Goal: Information Seeking & Learning: Stay updated

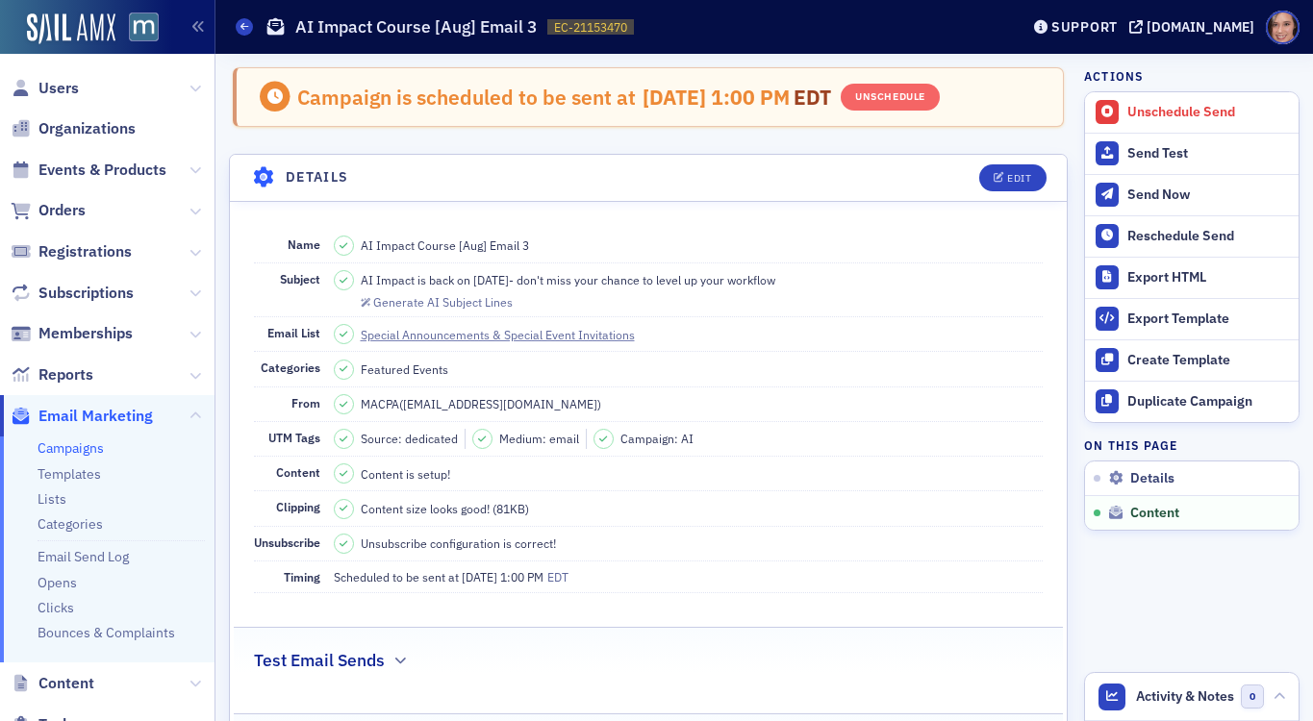
scroll to position [1265, 0]
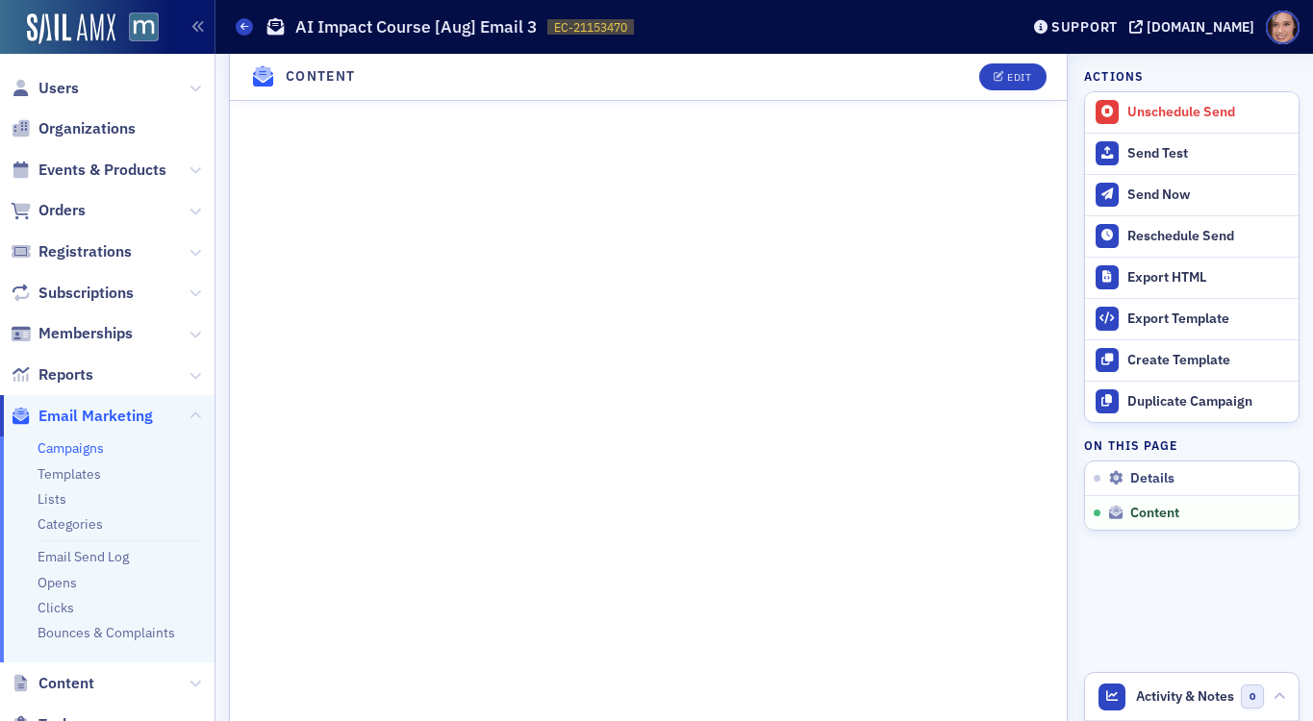
click at [80, 454] on link "Campaigns" at bounding box center [71, 447] width 66 height 17
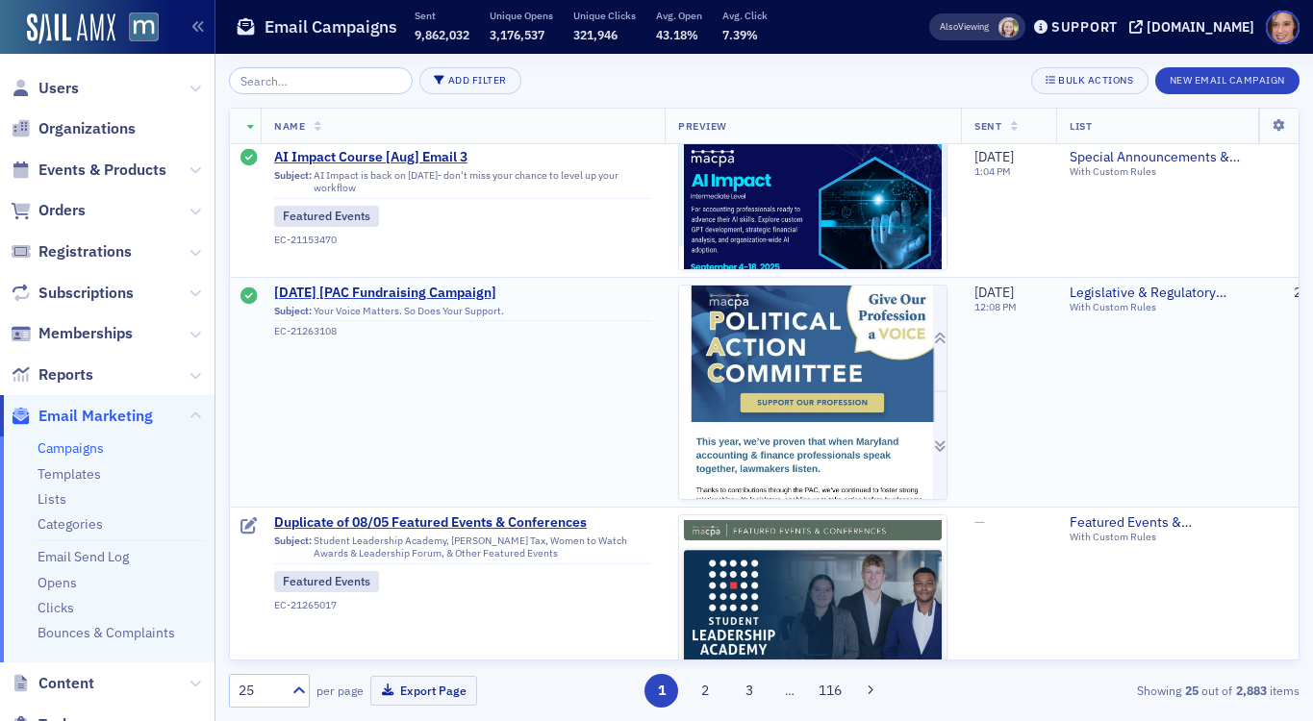
scroll to position [913, 0]
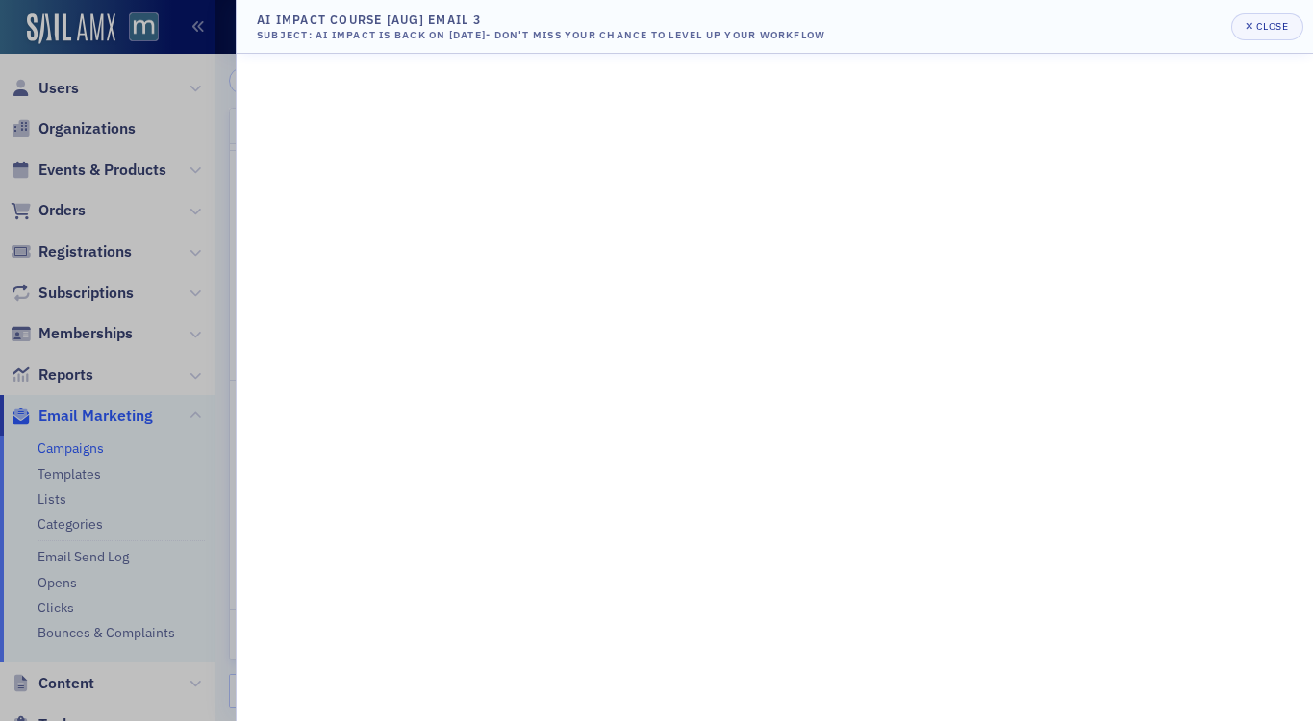
click at [128, 152] on div at bounding box center [656, 360] width 1313 height 721
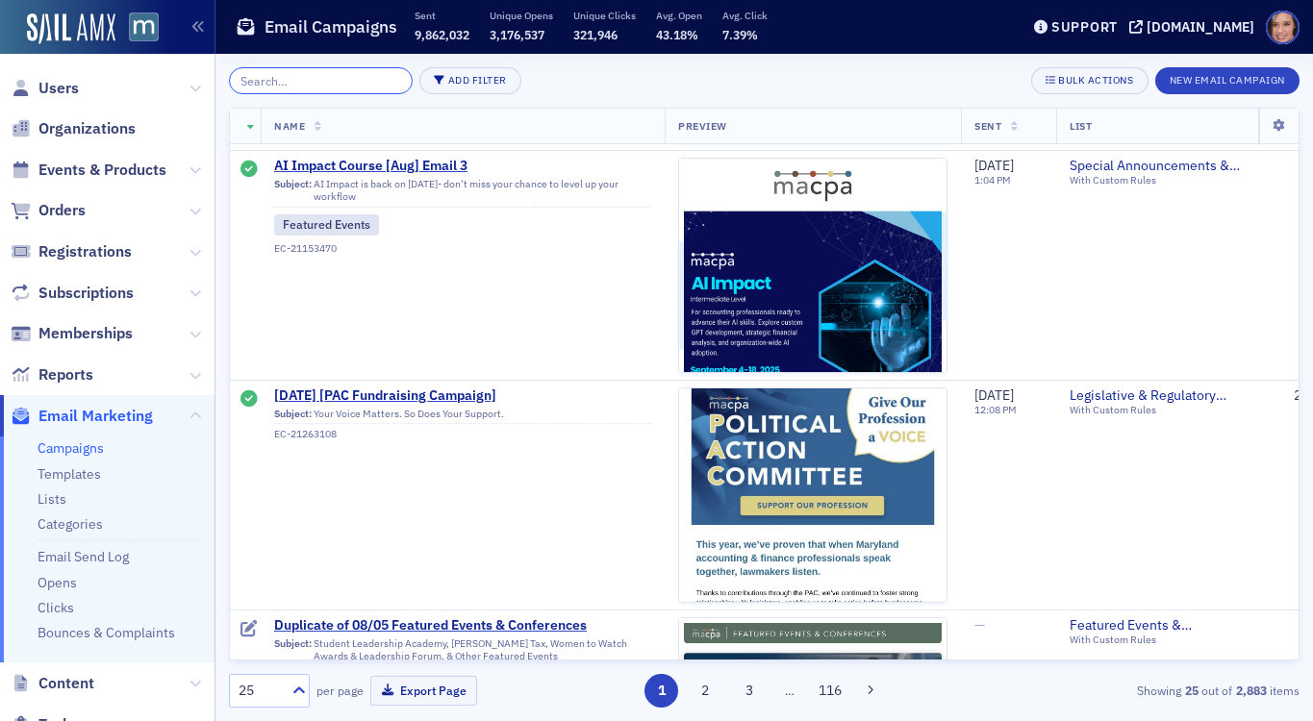
click at [311, 83] on input "search" at bounding box center [321, 80] width 184 height 27
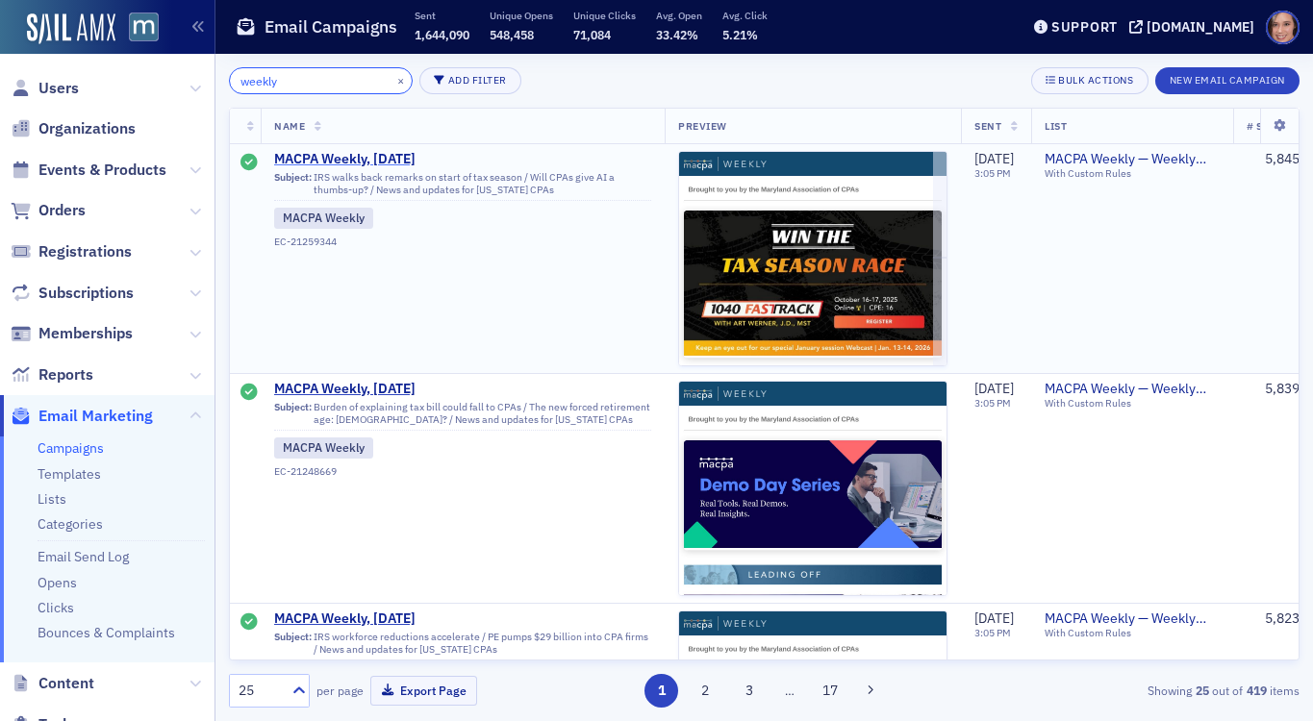
type input "weekly"
click at [375, 160] on span "MACPA Weekly, [DATE]" at bounding box center [462, 159] width 377 height 17
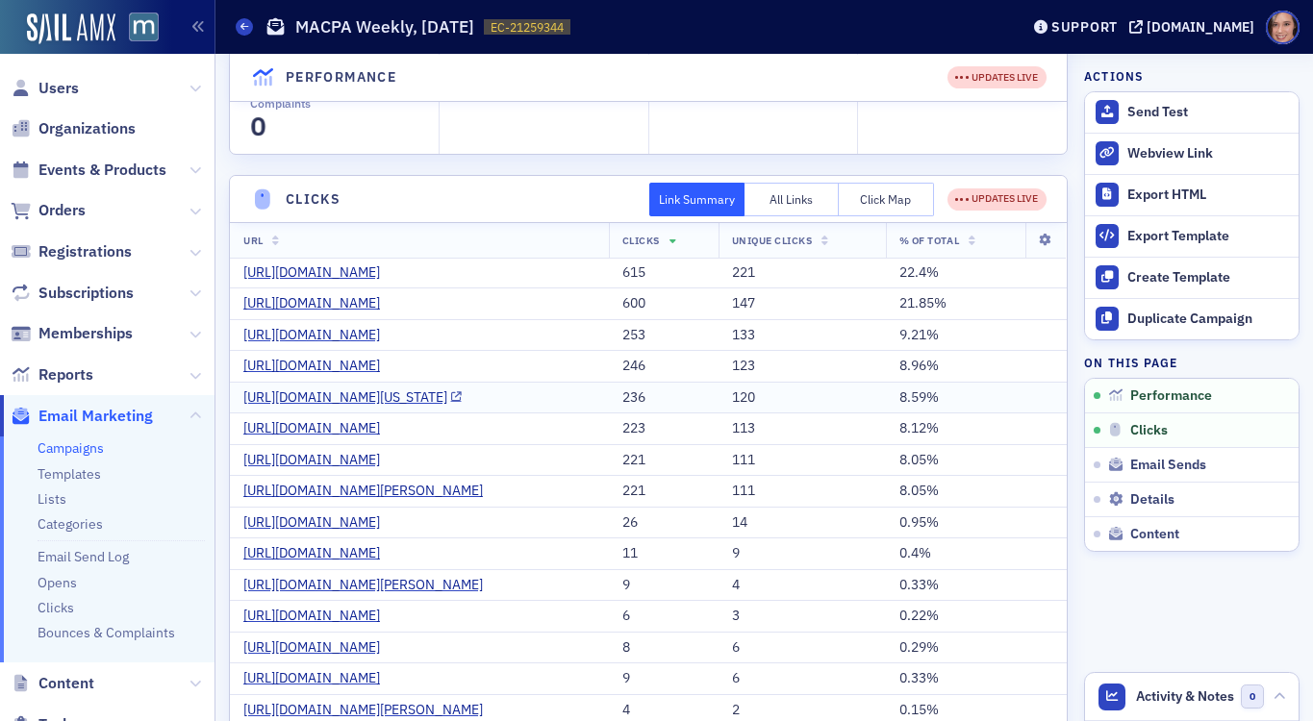
scroll to position [353, 0]
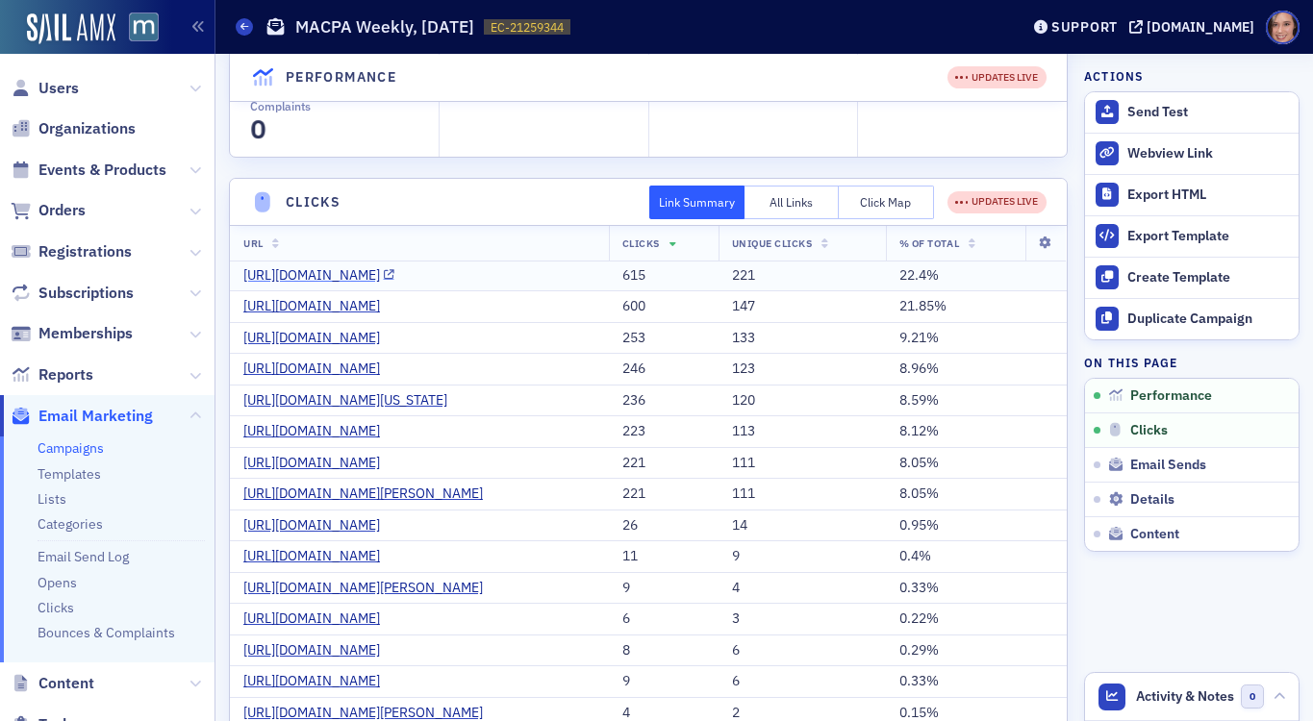
click at [394, 280] on icon at bounding box center [389, 275] width 11 height 11
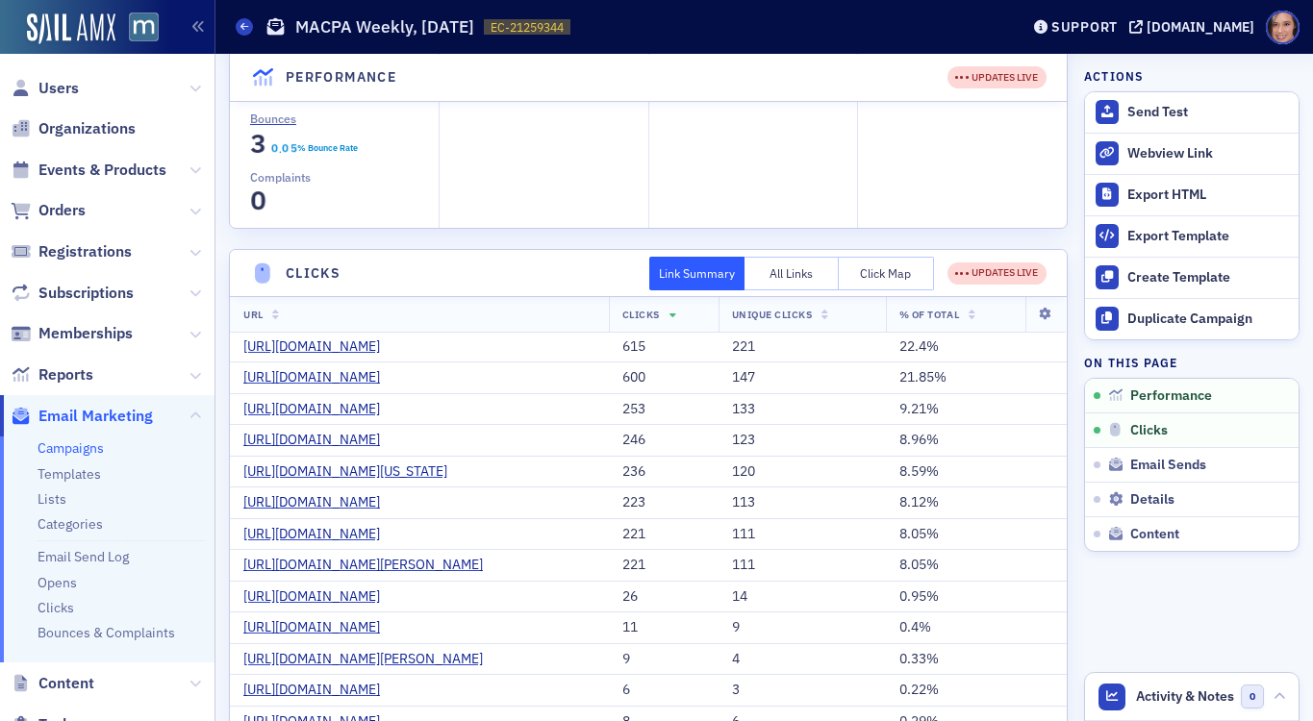
scroll to position [284, 0]
click at [394, 385] on link "[URL][DOMAIN_NAME]" at bounding box center [318, 375] width 151 height 17
